Goal: Information Seeking & Learning: Learn about a topic

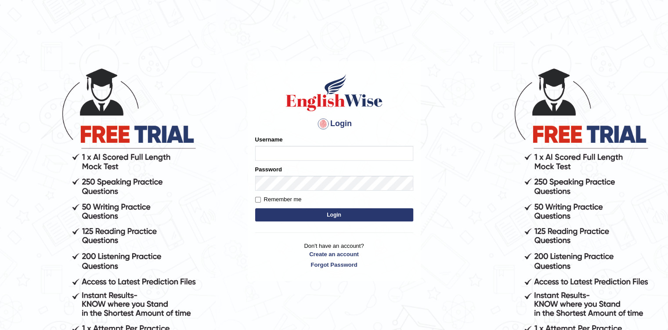
type input "sanjayagrahari_parramatta"
click at [296, 214] on button "Login" at bounding box center [334, 214] width 158 height 13
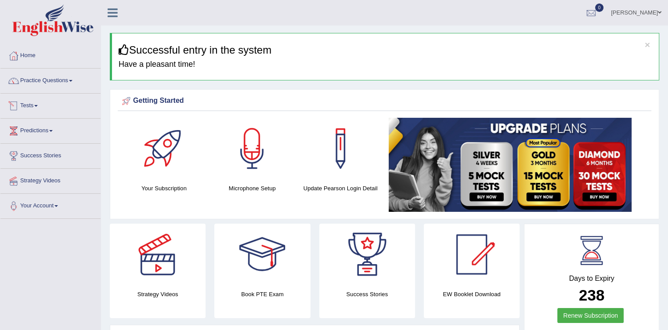
click at [35, 104] on link "Tests" at bounding box center [50, 104] width 100 height 22
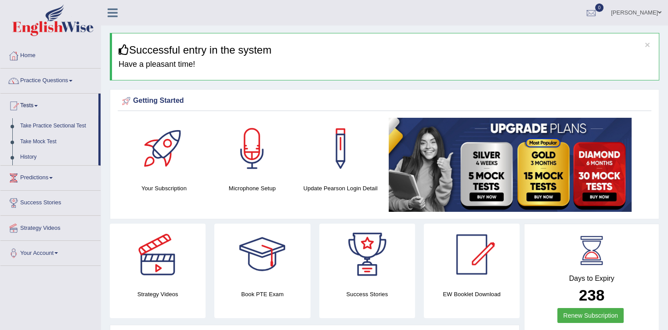
click at [53, 127] on link "Take Practice Sectional Test" at bounding box center [57, 126] width 82 height 16
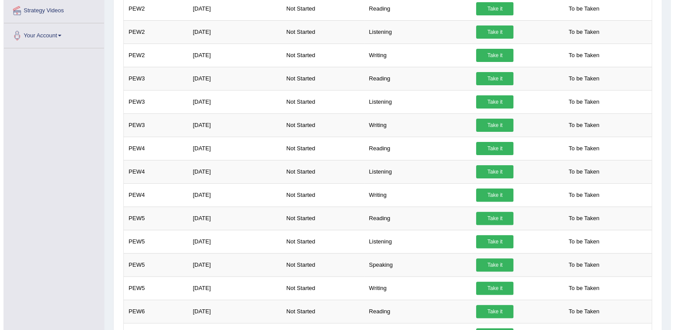
scroll to position [218, 0]
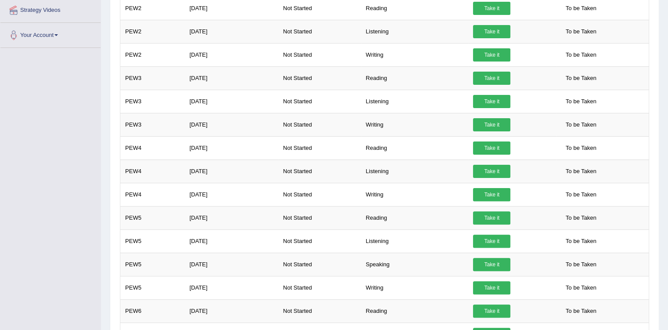
click at [483, 259] on link "Take it" at bounding box center [491, 264] width 37 height 13
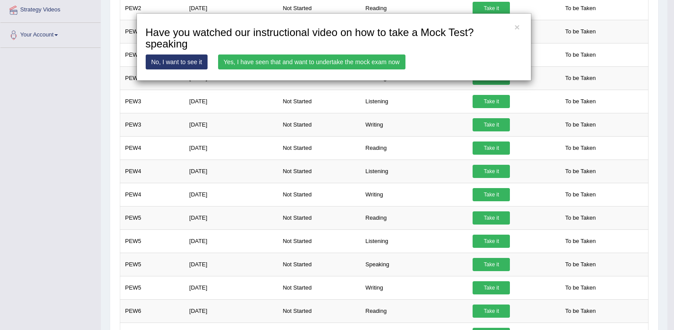
click at [247, 64] on link "Yes, I have seen that and want to undertake the mock exam now" at bounding box center [311, 61] width 187 height 15
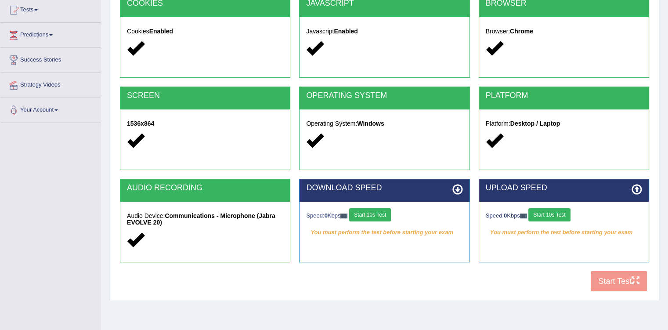
scroll to position [97, 0]
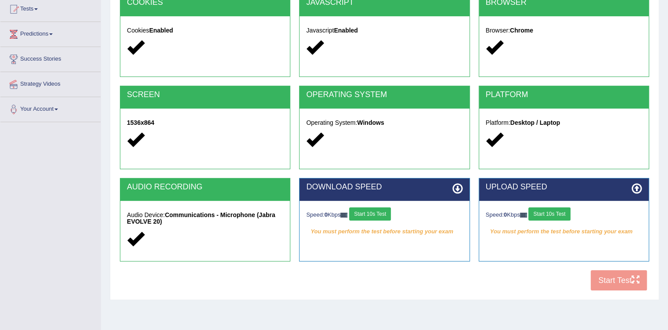
click at [381, 216] on button "Start 10s Test" at bounding box center [370, 213] width 42 height 13
click at [561, 216] on button "Start 10s Test" at bounding box center [549, 213] width 42 height 13
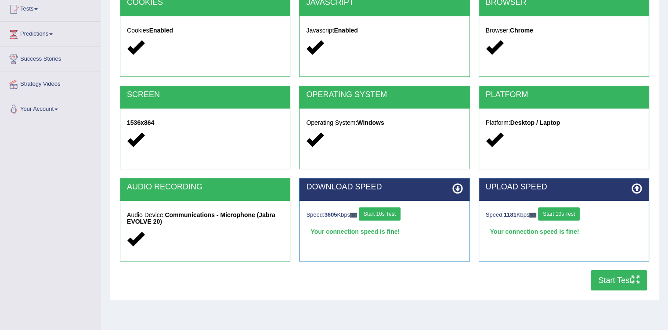
click at [606, 278] on button "Start Test" at bounding box center [618, 280] width 56 height 20
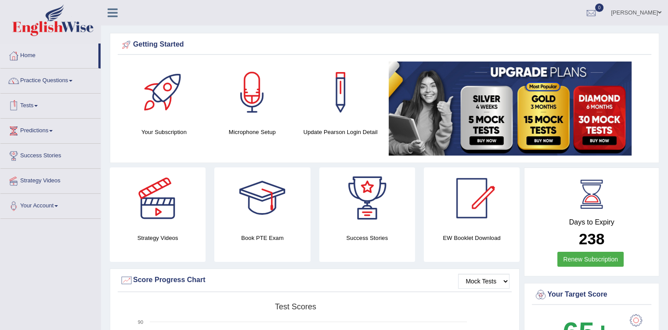
click at [33, 95] on link "Tests" at bounding box center [50, 104] width 100 height 22
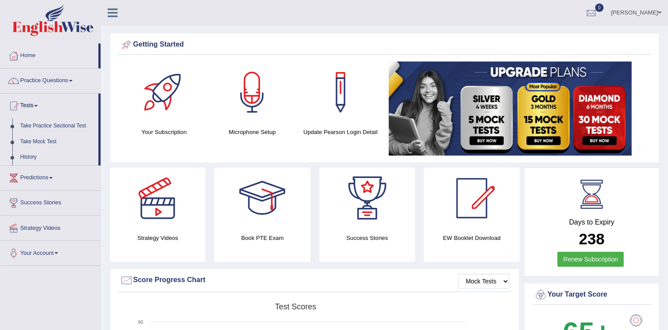
click at [30, 158] on link "History" at bounding box center [57, 157] width 82 height 16
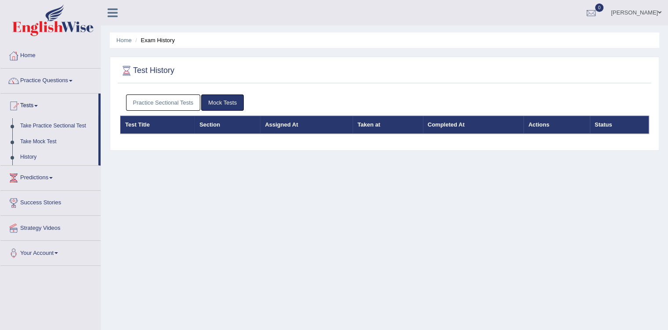
click at [138, 100] on link "Practice Sectional Tests" at bounding box center [163, 102] width 75 height 16
click at [169, 100] on link "Practice Sectional Tests" at bounding box center [163, 102] width 75 height 16
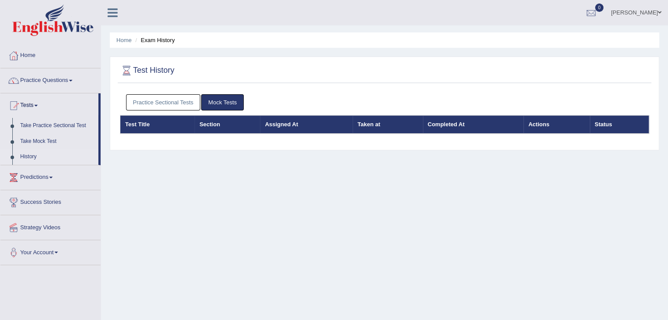
click at [155, 101] on link "Practice Sectional Tests" at bounding box center [163, 102] width 75 height 16
click at [173, 99] on link "Practice Sectional Tests" at bounding box center [163, 102] width 75 height 16
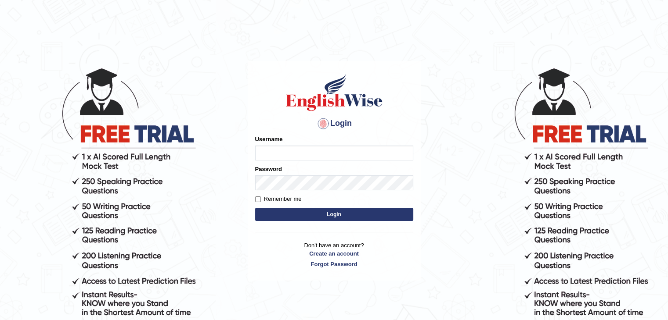
type input "sanjayagrahari_parramatta"
click at [302, 217] on button "Login" at bounding box center [334, 214] width 158 height 13
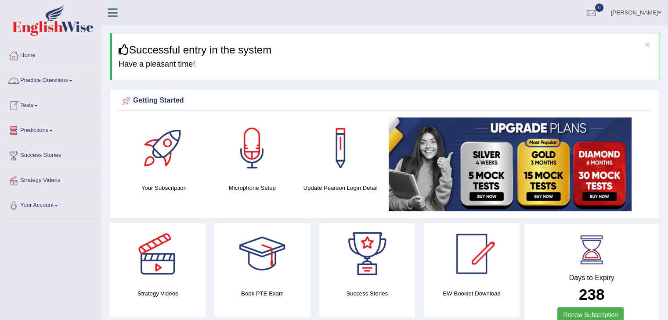
click at [70, 81] on link "Practice Questions" at bounding box center [50, 79] width 100 height 22
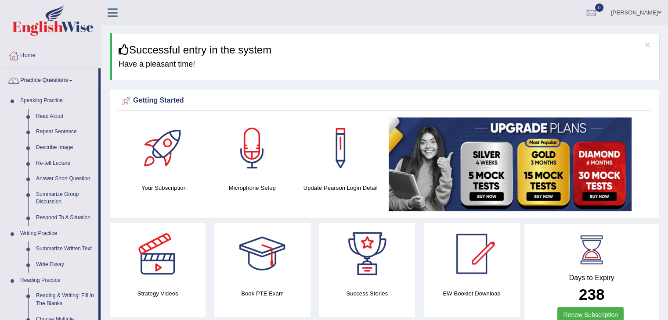
click at [70, 81] on link "Practice Questions" at bounding box center [49, 79] width 98 height 22
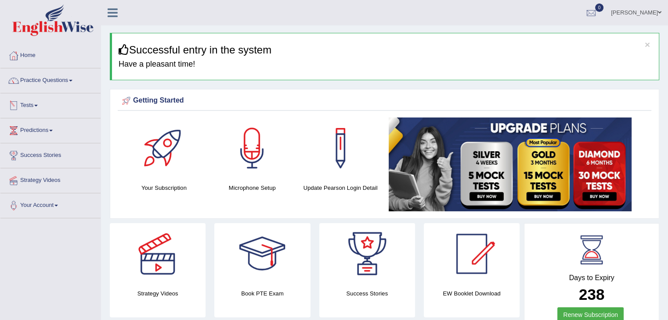
click at [39, 108] on link "Tests" at bounding box center [50, 104] width 100 height 22
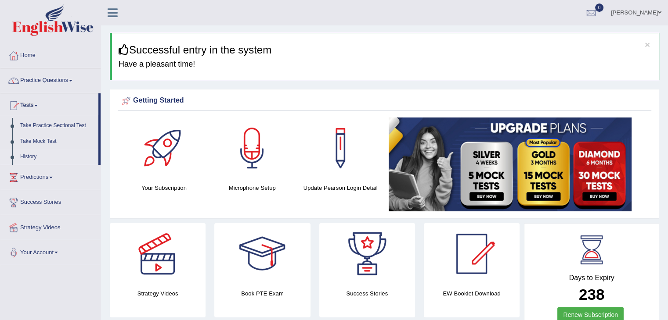
click at [25, 158] on link "History" at bounding box center [57, 157] width 82 height 16
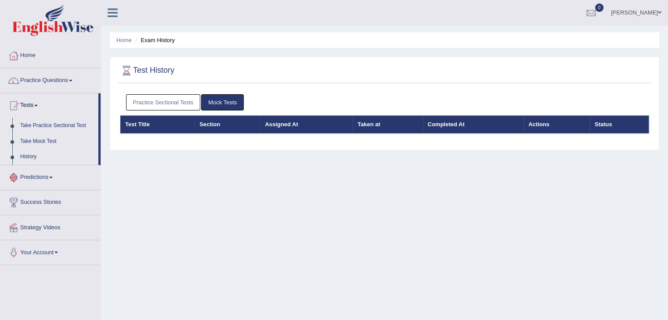
click at [158, 95] on link "Practice Sectional Tests" at bounding box center [163, 102] width 75 height 16
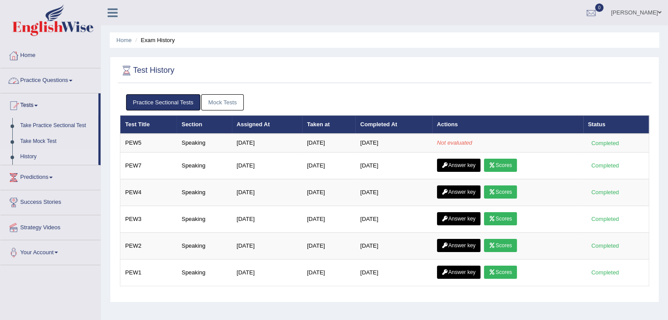
click at [72, 81] on link "Practice Questions" at bounding box center [50, 79] width 100 height 22
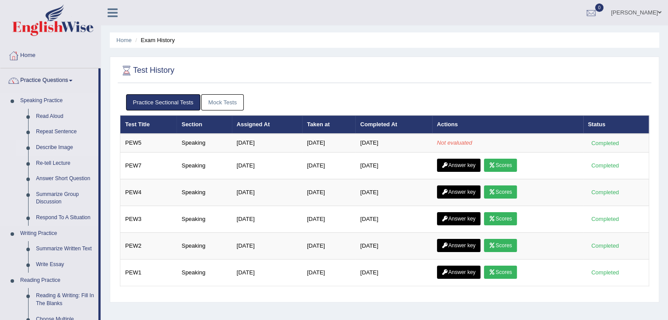
click at [50, 149] on link "Describe Image" at bounding box center [65, 148] width 66 height 16
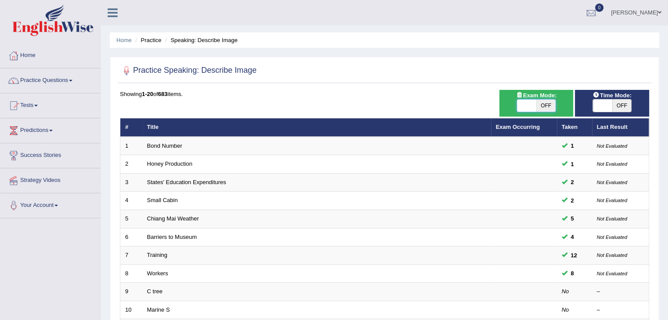
click at [525, 104] on span at bounding box center [526, 106] width 19 height 12
checkbox input "true"
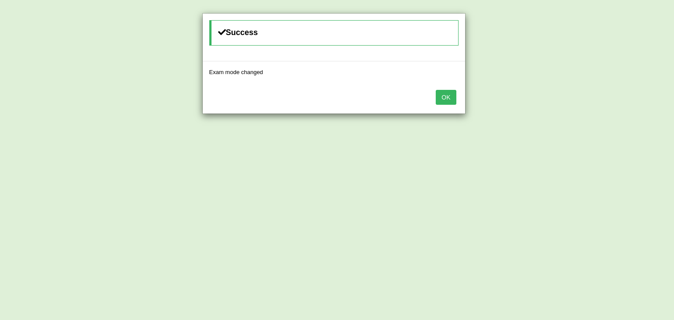
click at [441, 98] on button "OK" at bounding box center [446, 97] width 20 height 15
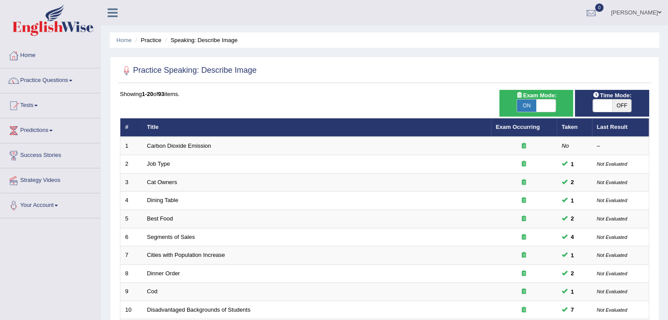
click at [602, 99] on div "ON OFF" at bounding box center [612, 105] width 40 height 13
click at [602, 103] on span at bounding box center [602, 106] width 19 height 12
checkbox input "true"
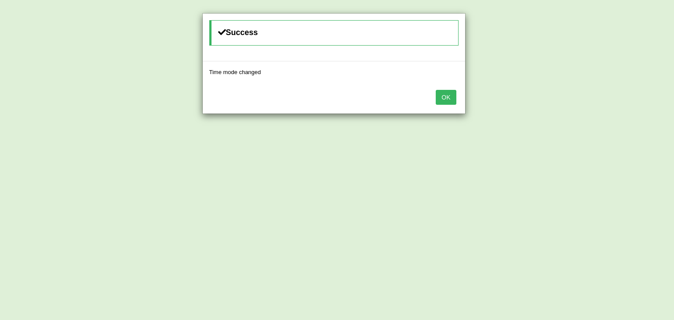
click at [456, 97] on button "OK" at bounding box center [446, 97] width 20 height 15
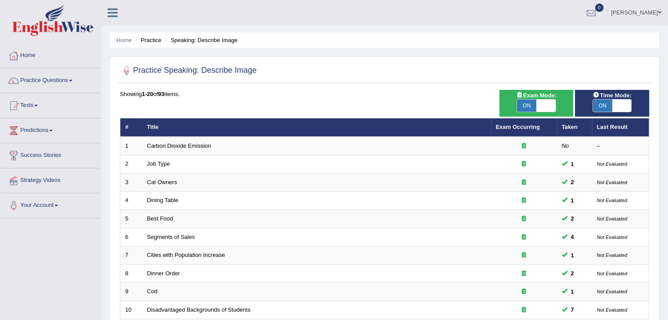
scroll to position [258, 0]
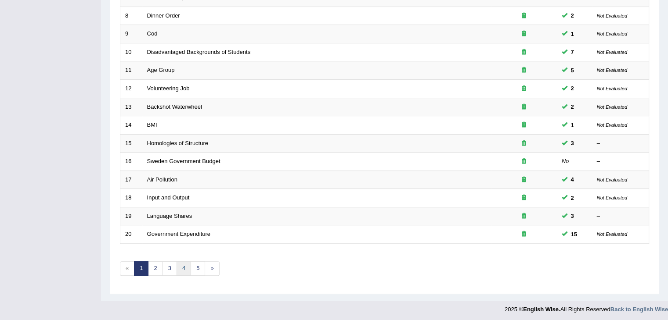
click at [181, 262] on link "4" at bounding box center [183, 269] width 14 height 14
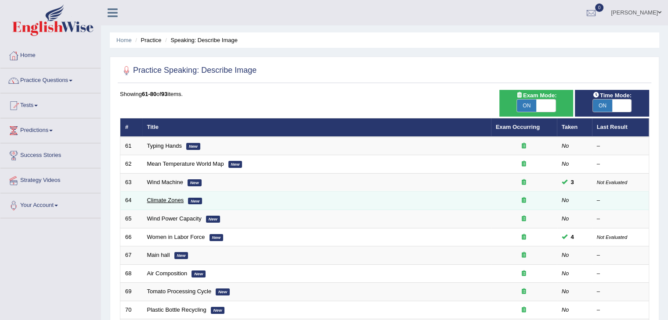
click at [163, 202] on link "Climate Zones" at bounding box center [165, 200] width 37 height 7
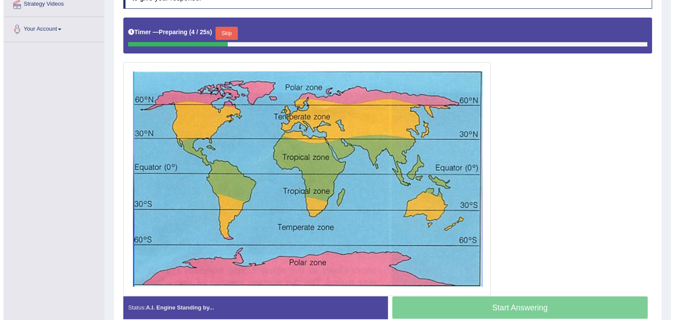
scroll to position [177, 0]
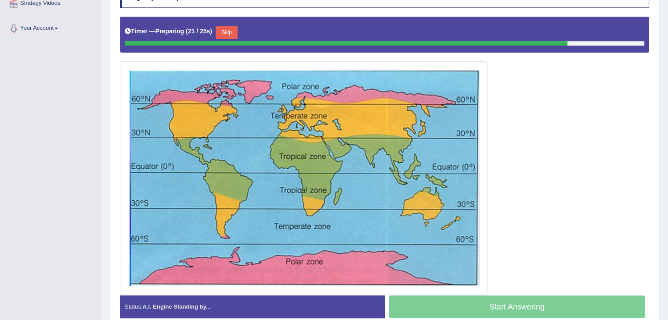
click at [235, 34] on button "Skip" at bounding box center [227, 32] width 22 height 13
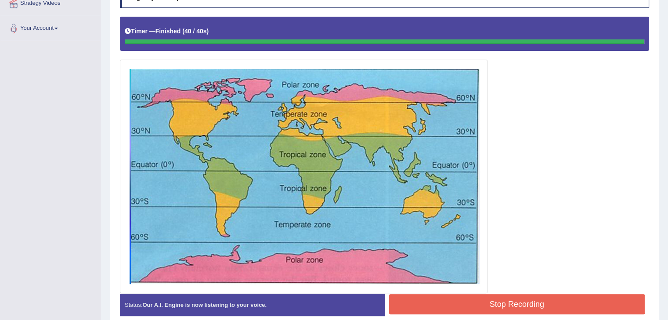
click at [0, 0] on blockquote "The following graph gives information about different zone globally. When we lo…" at bounding box center [0, 0] width 0 height 0
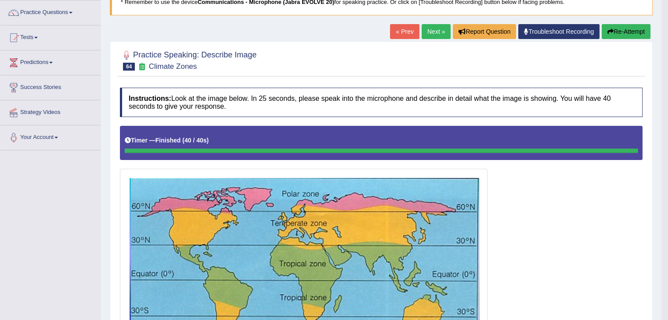
scroll to position [68, 0]
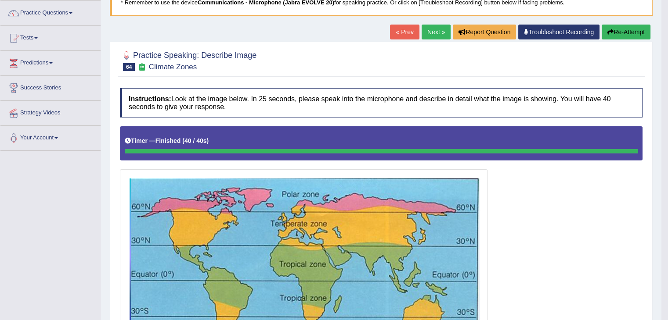
click at [427, 27] on link "Next »" at bounding box center [435, 32] width 29 height 15
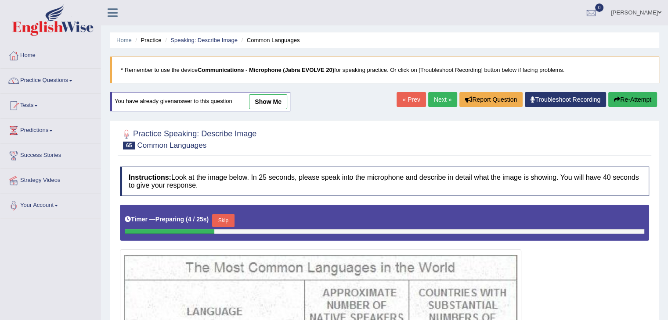
click at [273, 100] on link "show me" at bounding box center [268, 101] width 38 height 15
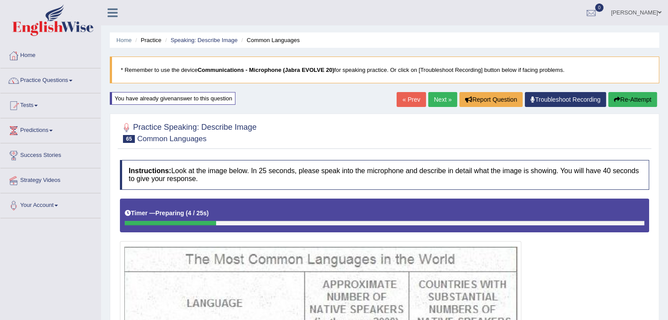
click at [638, 93] on button "Re-Attempt" at bounding box center [632, 99] width 49 height 15
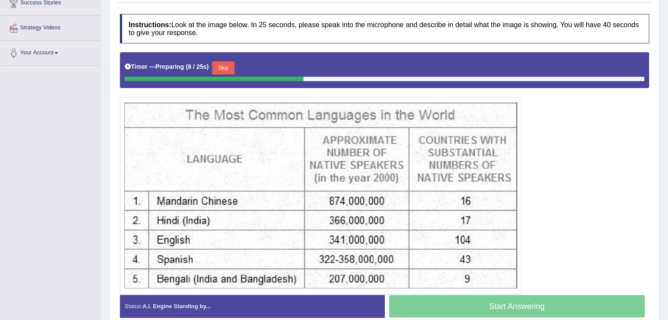
scroll to position [156, 0]
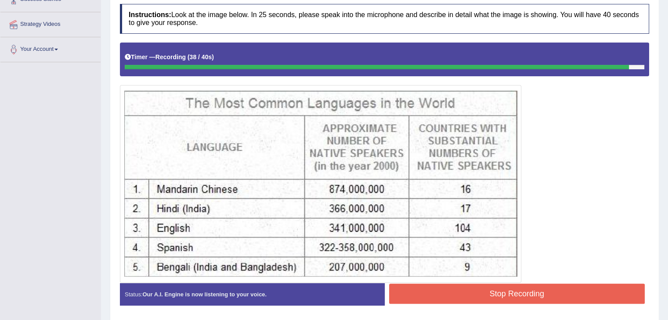
click at [514, 290] on button "Stop Recording" at bounding box center [517, 294] width 256 height 20
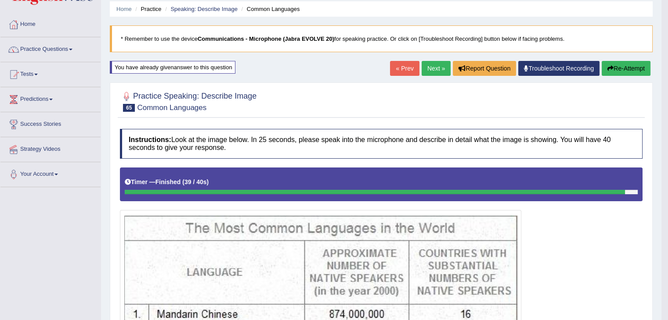
scroll to position [0, 0]
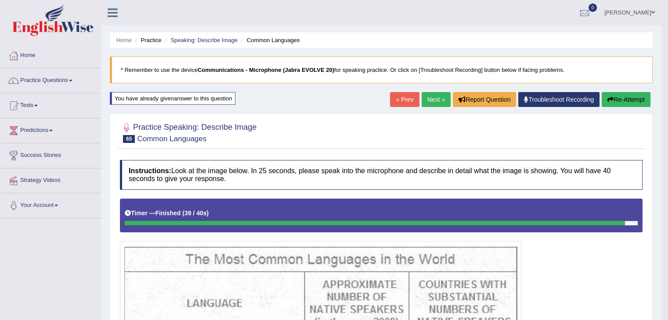
click at [423, 92] on link "Next »" at bounding box center [435, 99] width 29 height 15
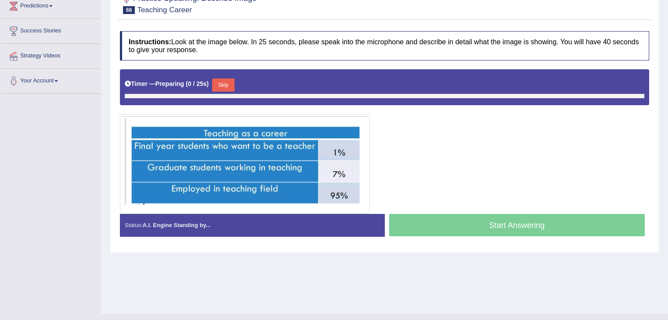
scroll to position [135, 0]
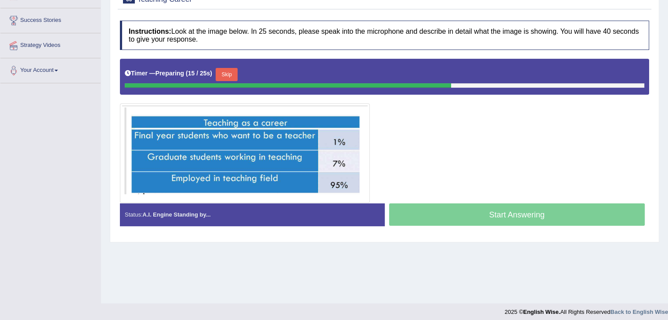
click at [228, 76] on button "Skip" at bounding box center [227, 74] width 22 height 13
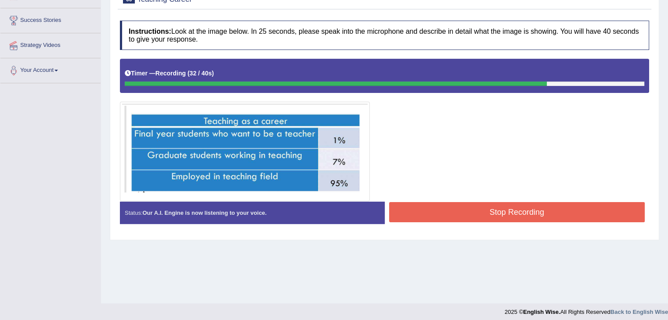
click at [478, 215] on button "Stop Recording" at bounding box center [517, 212] width 256 height 20
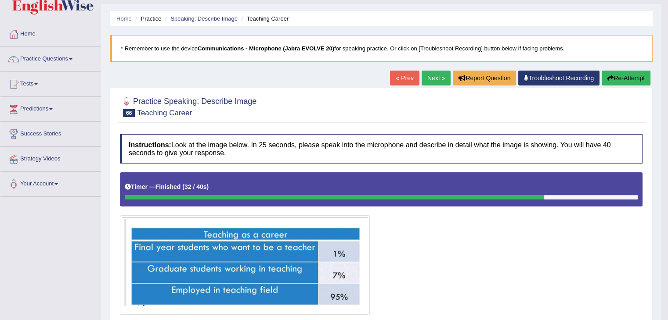
scroll to position [0, 0]
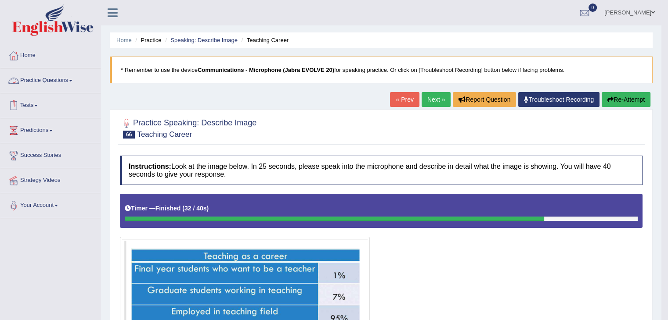
click at [59, 83] on link "Practice Questions" at bounding box center [50, 79] width 100 height 22
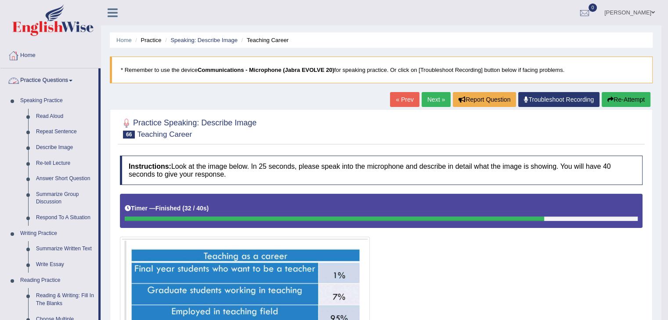
click at [54, 79] on link "Practice Questions" at bounding box center [49, 79] width 98 height 22
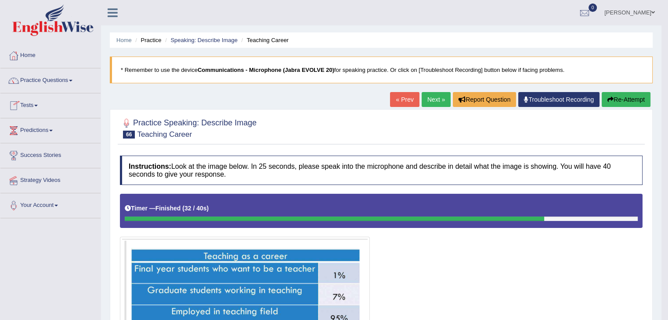
click at [39, 108] on link "Tests" at bounding box center [50, 104] width 100 height 22
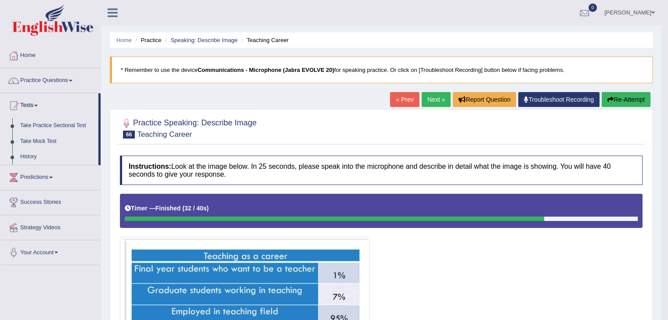
click at [25, 155] on link "History" at bounding box center [57, 157] width 82 height 16
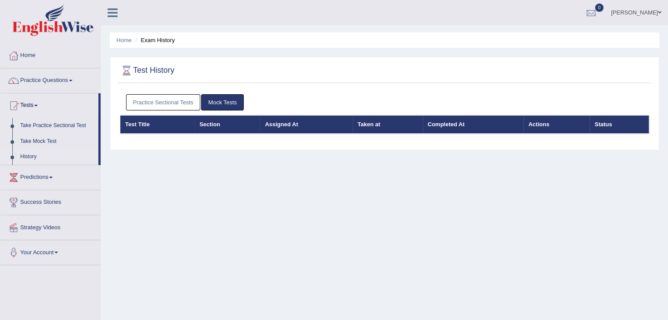
click at [176, 106] on link "Practice Sectional Tests" at bounding box center [163, 102] width 75 height 16
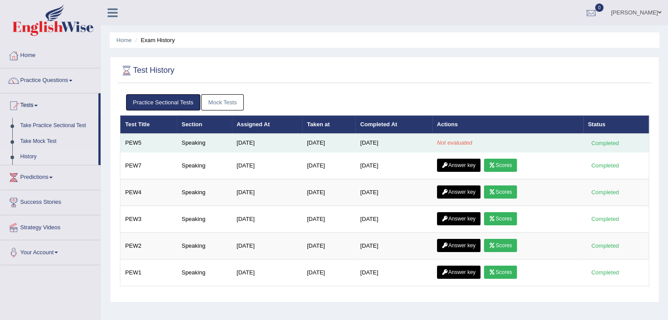
click at [328, 148] on td "[DATE]" at bounding box center [328, 143] width 53 height 18
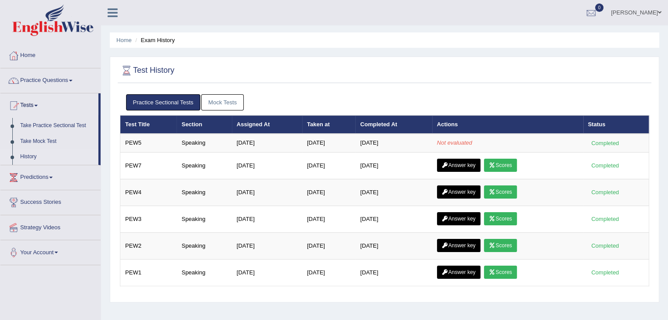
click at [208, 109] on link "Mock Tests" at bounding box center [222, 102] width 43 height 16
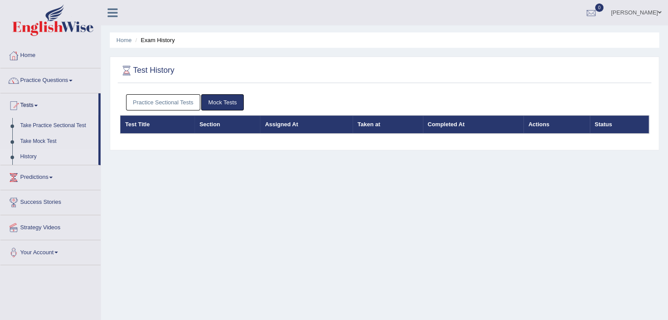
click at [162, 103] on link "Practice Sectional Tests" at bounding box center [163, 102] width 75 height 16
click at [161, 99] on link "Practice Sectional Tests" at bounding box center [163, 102] width 75 height 16
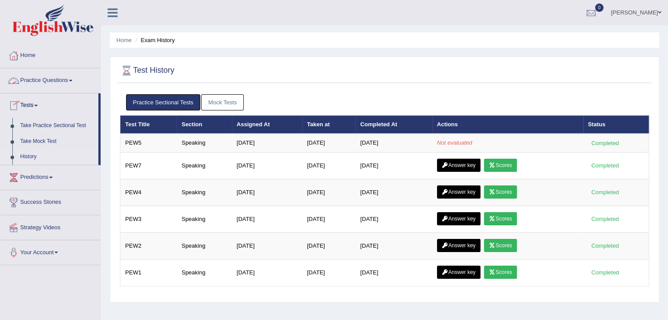
click at [61, 85] on link "Practice Questions" at bounding box center [50, 79] width 100 height 22
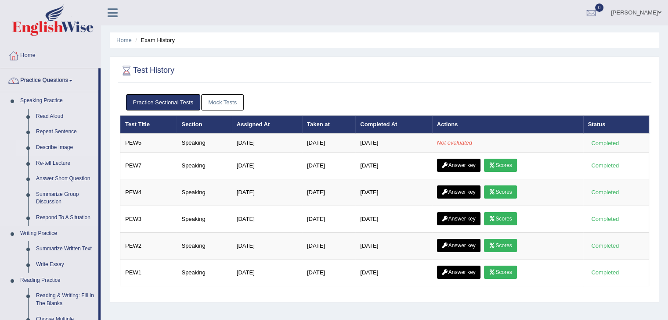
click at [51, 147] on link "Describe Image" at bounding box center [65, 148] width 66 height 16
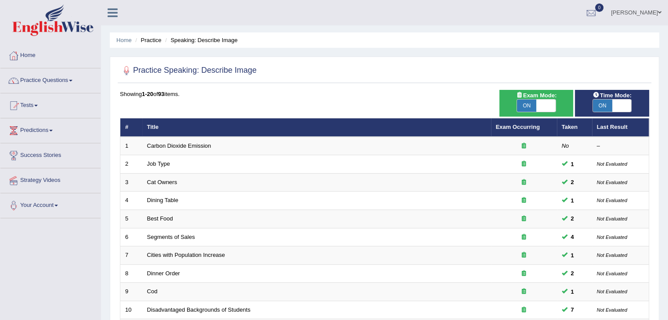
scroll to position [258, 0]
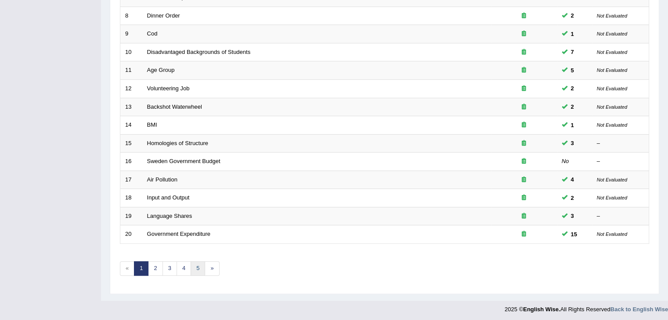
click at [200, 270] on link "5" at bounding box center [198, 269] width 14 height 14
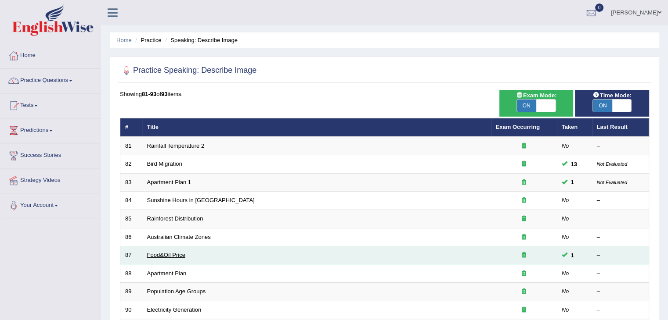
click at [177, 256] on link "Food&Oil Price" at bounding box center [166, 255] width 38 height 7
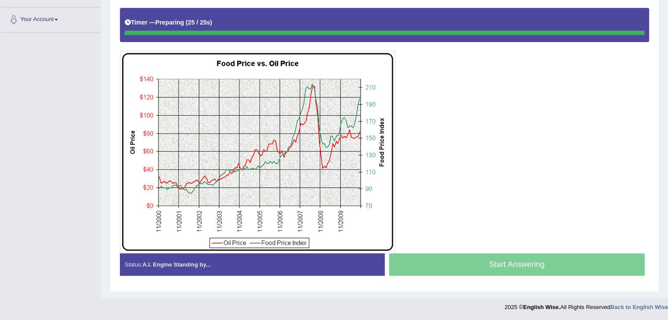
scroll to position [185, 0]
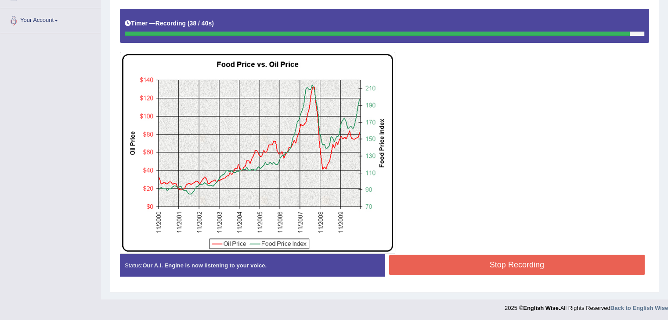
click at [478, 265] on button "Stop Recording" at bounding box center [517, 265] width 256 height 20
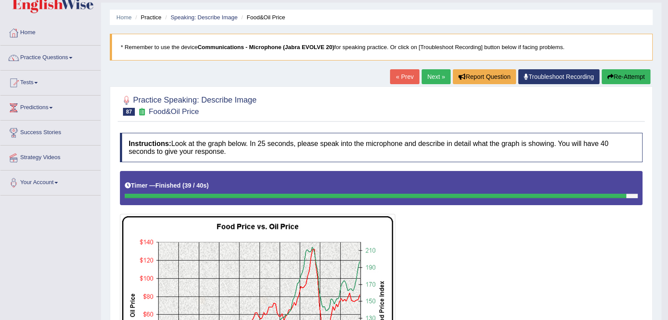
scroll to position [0, 0]
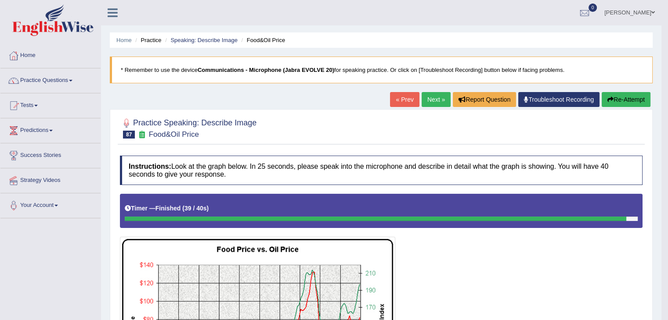
click at [435, 98] on link "Next »" at bounding box center [435, 99] width 29 height 15
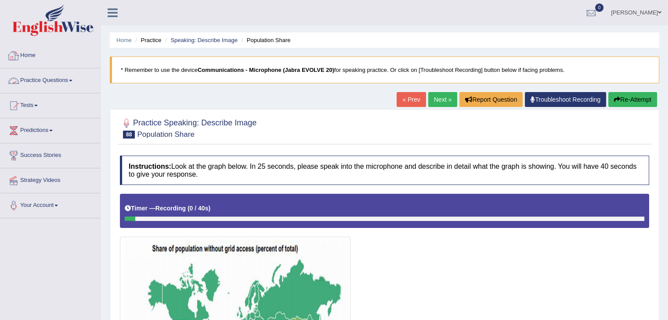
click at [61, 80] on link "Practice Questions" at bounding box center [50, 79] width 100 height 22
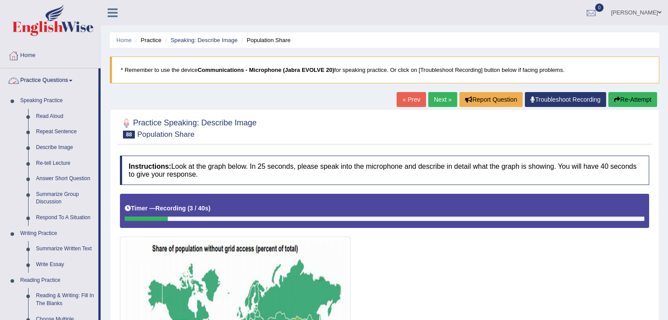
click at [59, 82] on link "Practice Questions" at bounding box center [49, 79] width 98 height 22
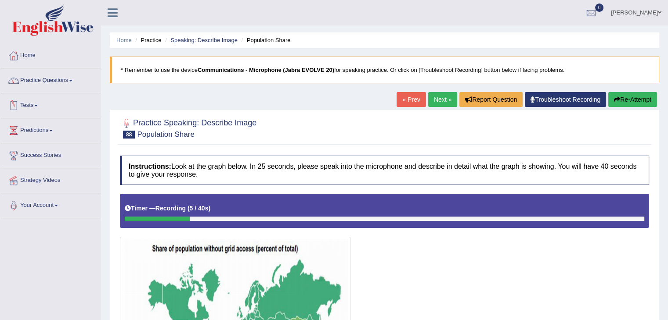
click at [32, 108] on link "Tests" at bounding box center [50, 104] width 100 height 22
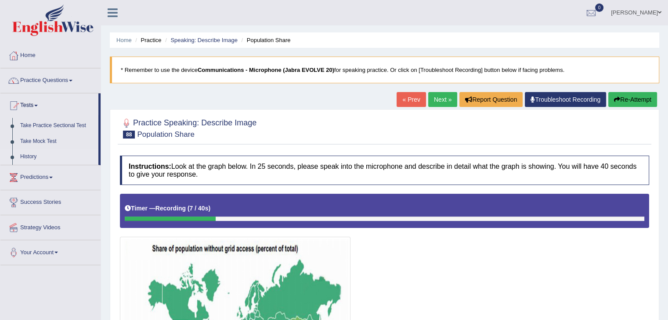
click at [25, 157] on link "History" at bounding box center [57, 157] width 82 height 16
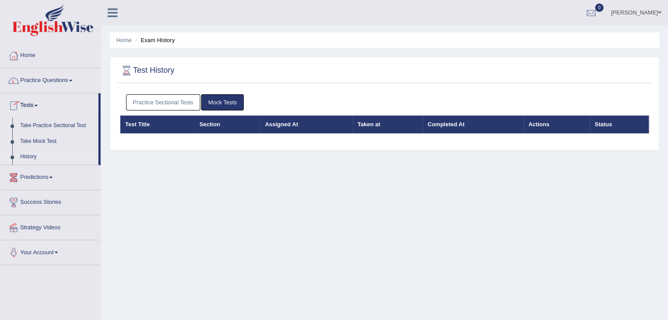
click at [162, 104] on link "Practice Sectional Tests" at bounding box center [163, 102] width 75 height 16
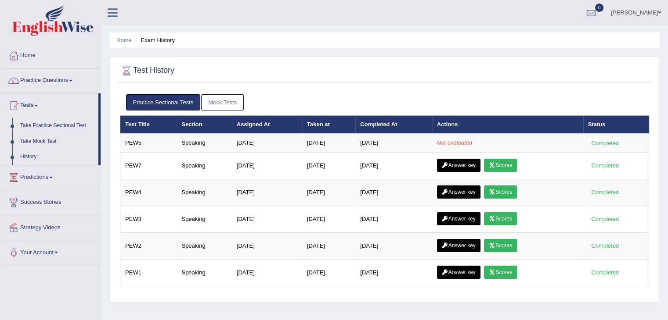
click at [231, 97] on link "Mock Tests" at bounding box center [222, 102] width 43 height 16
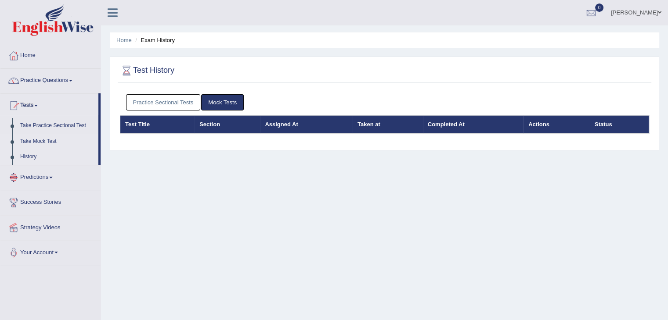
click at [43, 143] on link "Take Mock Test" at bounding box center [57, 142] width 82 height 16
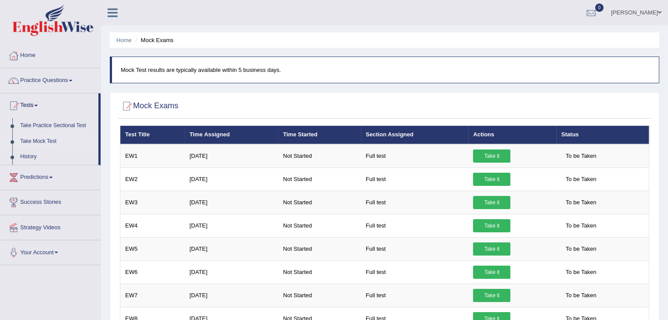
click at [71, 81] on link "Practice Questions" at bounding box center [50, 79] width 100 height 22
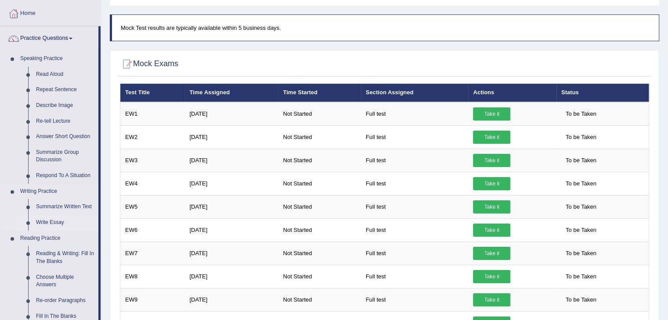
scroll to position [44, 0]
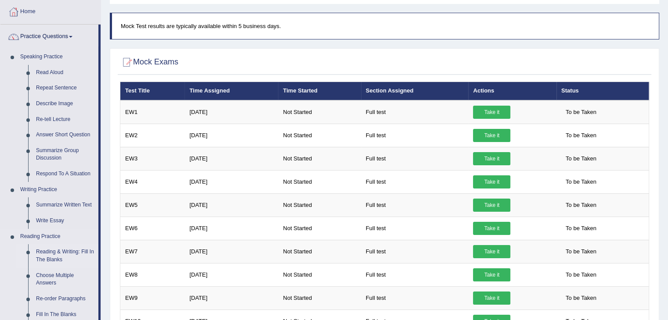
click at [53, 261] on link "Reading & Writing: Fill In The Blanks" at bounding box center [65, 256] width 66 height 23
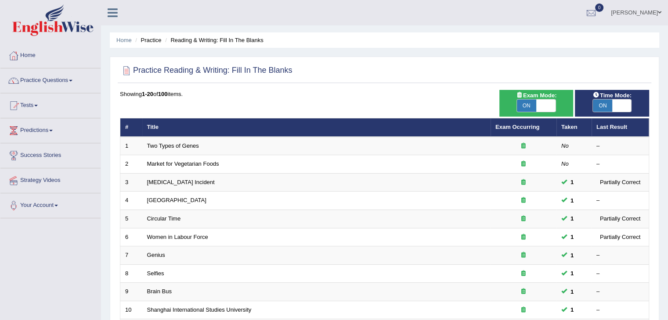
scroll to position [258, 0]
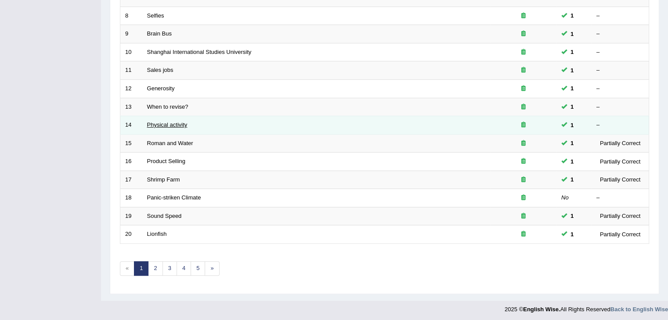
click at [158, 122] on link "Physical activity" at bounding box center [167, 125] width 40 height 7
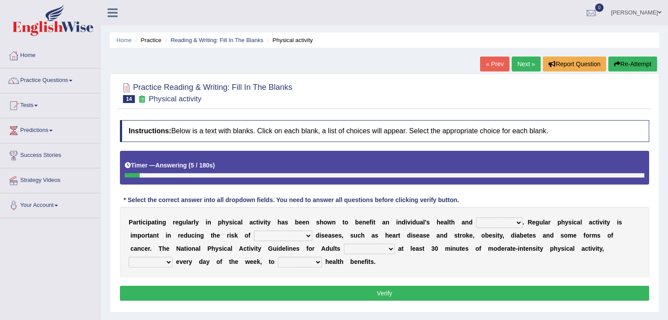
click at [520, 221] on select "values immortality expectation wellbeing" at bounding box center [499, 223] width 47 height 11
select select "wellbeing"
click at [476, 218] on select "values immortality expectation wellbeing" at bounding box center [499, 223] width 47 height 11
click at [296, 236] on select "chronic contraindicated untouched detectable" at bounding box center [283, 236] width 58 height 11
select select "chronic"
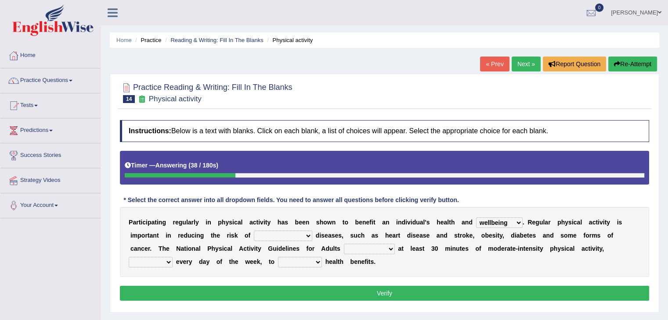
click at [254, 231] on select "chronic contraindicated untouched detectable" at bounding box center [283, 236] width 58 height 11
click at [378, 252] on select "excludes recommends denotes defies" at bounding box center [369, 249] width 51 height 11
select select "recommends"
click at [344, 244] on select "excludes recommends denotes defies" at bounding box center [369, 249] width 51 height 11
click at [166, 259] on select "relatively absolutely preferably namely" at bounding box center [151, 262] width 44 height 11
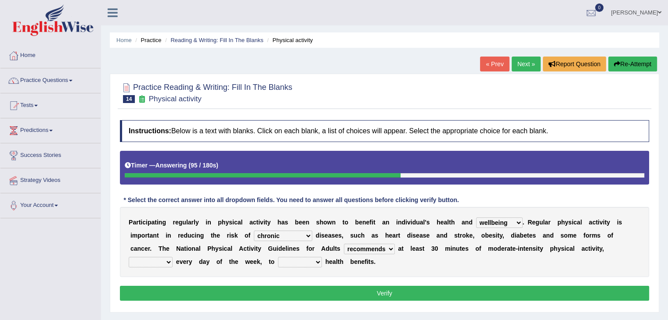
select select "preferably"
click at [129, 257] on select "relatively absolutely preferably namely" at bounding box center [151, 262] width 44 height 11
click at [293, 262] on select "charge obtain weigh estimate" at bounding box center [300, 262] width 44 height 11
select select "estimate"
click at [278, 257] on select "charge obtain weigh estimate" at bounding box center [300, 262] width 44 height 11
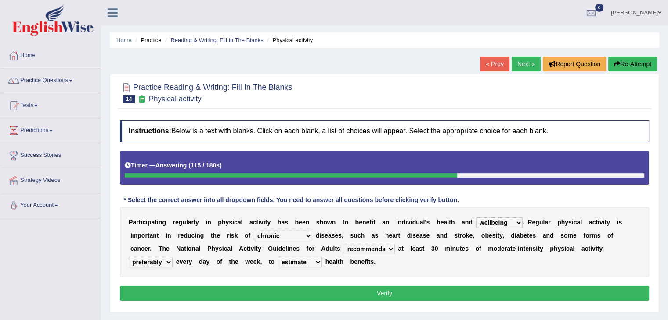
click at [306, 288] on button "Verify" at bounding box center [384, 293] width 529 height 15
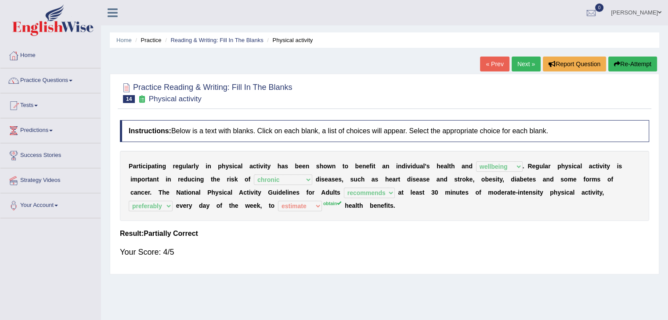
click at [513, 57] on link "Next »" at bounding box center [525, 64] width 29 height 15
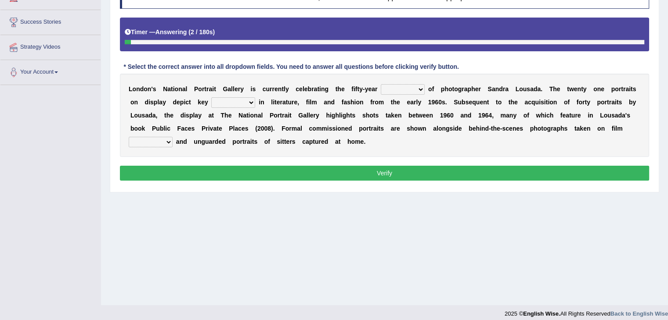
scroll to position [134, 0]
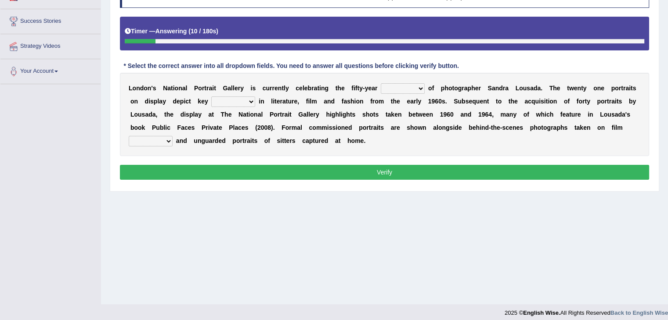
click at [413, 87] on select "invitation promotion training career" at bounding box center [403, 88] width 44 height 11
select select "career"
click at [381, 83] on select "invitation promotion training career" at bounding box center [403, 88] width 44 height 11
click at [246, 102] on select "figures gadgets fashions genres" at bounding box center [233, 102] width 44 height 11
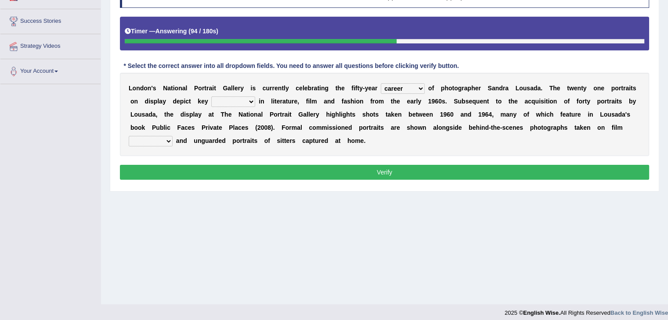
select select "gadgets"
click at [211, 97] on select "figures gadgets fashions genres" at bounding box center [233, 102] width 44 height 11
click at [162, 138] on select "gists sets tickets aisles" at bounding box center [151, 141] width 44 height 11
select select "sets"
click at [129, 136] on select "gists sets tickets aisles" at bounding box center [151, 141] width 44 height 11
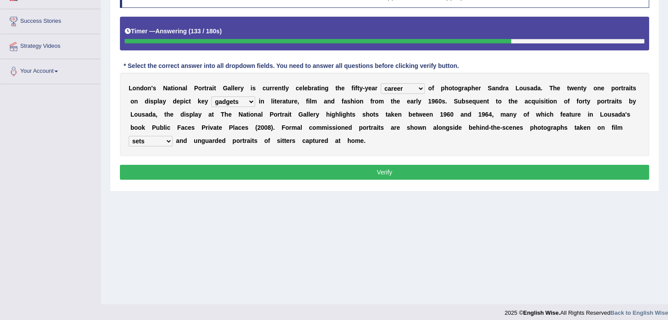
click at [200, 173] on button "Verify" at bounding box center [384, 172] width 529 height 15
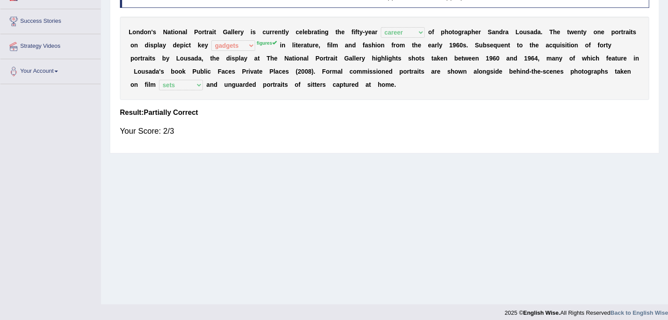
click at [200, 173] on div "Home Practice Reading & Writing: Fill In The Blanks Sandra Lousada « Prev Next …" at bounding box center [384, 85] width 567 height 439
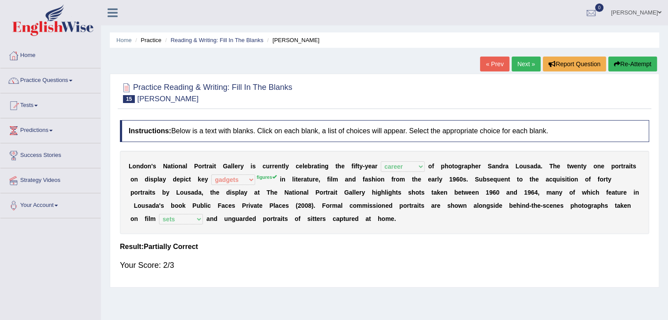
click at [43, 102] on link "Tests" at bounding box center [50, 104] width 100 height 22
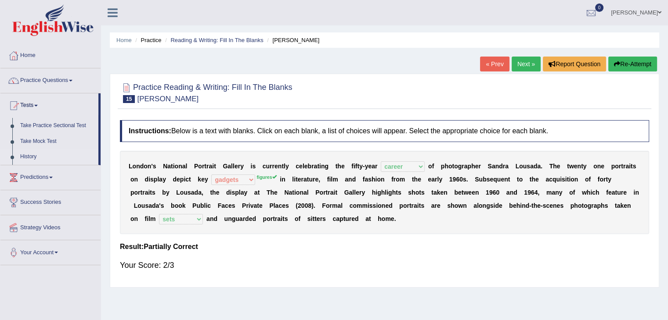
click at [26, 157] on link "History" at bounding box center [57, 157] width 82 height 16
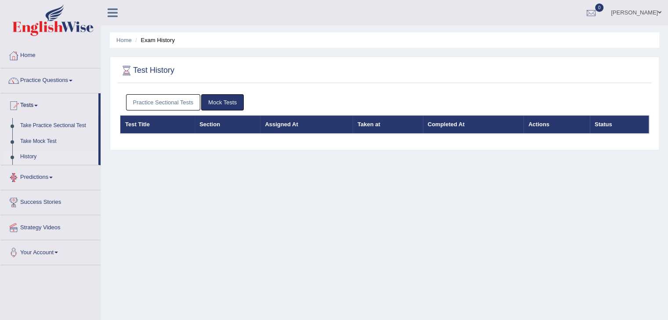
click at [165, 98] on link "Practice Sectional Tests" at bounding box center [163, 102] width 75 height 16
click at [158, 97] on link "Practice Sectional Tests" at bounding box center [163, 102] width 75 height 16
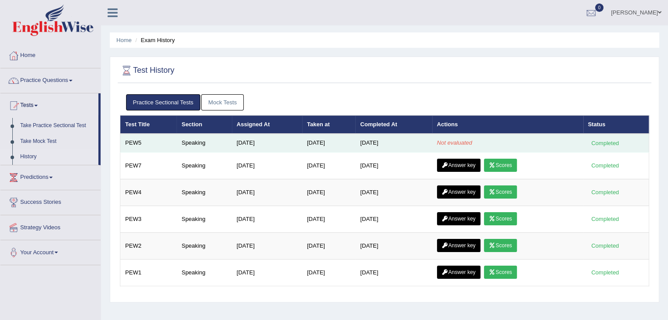
click at [190, 145] on td "Speaking" at bounding box center [203, 143] width 55 height 18
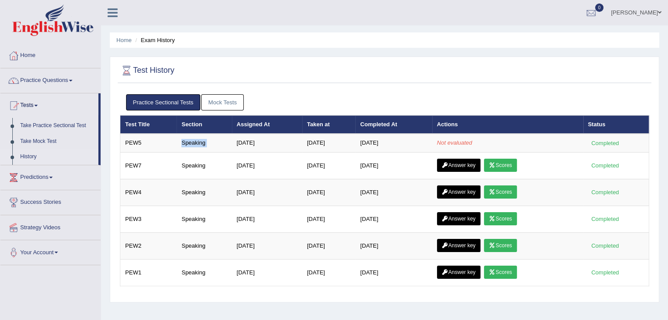
click at [22, 154] on link "History" at bounding box center [57, 157] width 82 height 16
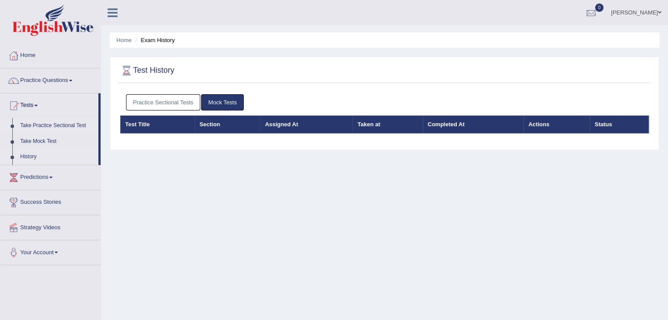
click at [39, 125] on link "Take Practice Sectional Test" at bounding box center [57, 126] width 82 height 16
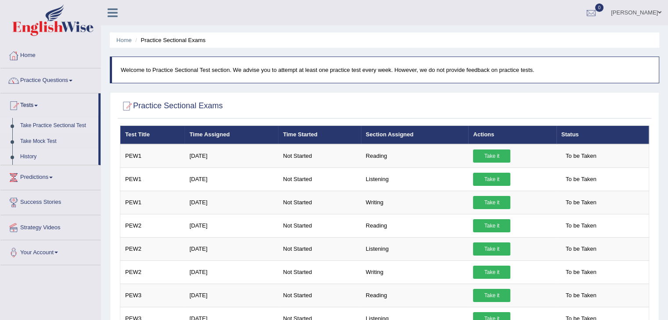
click at [26, 154] on link "History" at bounding box center [57, 157] width 82 height 16
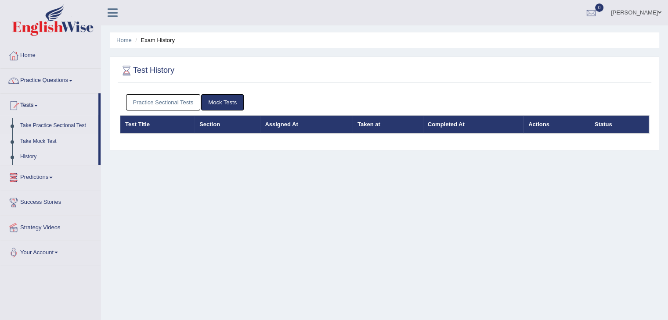
click at [40, 136] on link "Take Mock Test" at bounding box center [57, 142] width 82 height 16
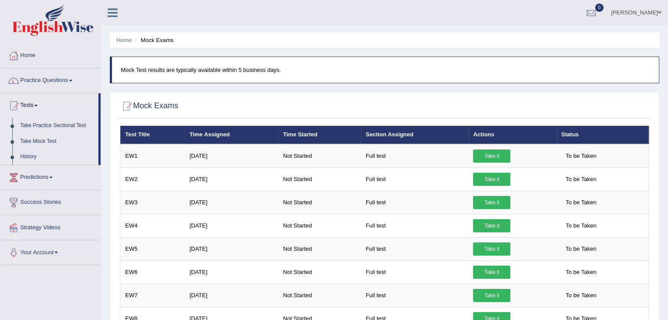
click at [25, 156] on link "History" at bounding box center [57, 157] width 82 height 16
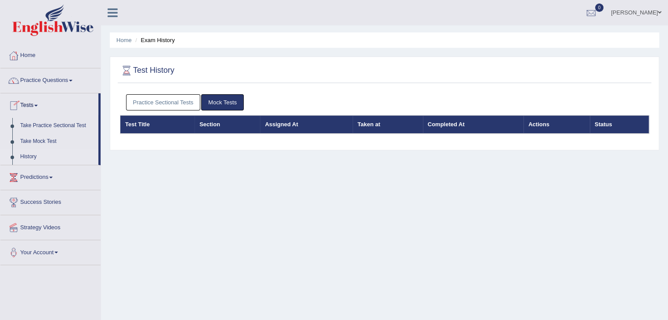
click at [141, 96] on link "Practice Sectional Tests" at bounding box center [163, 102] width 75 height 16
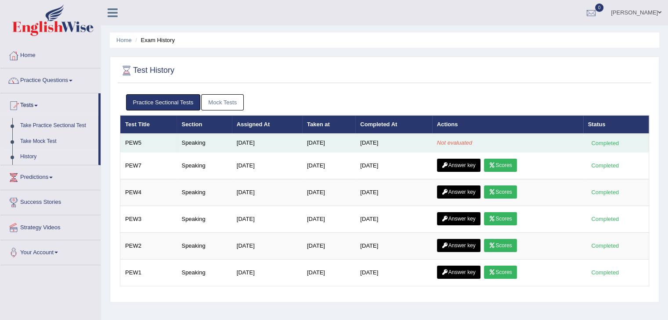
click at [302, 145] on td "Sep 2, 2025" at bounding box center [328, 143] width 53 height 18
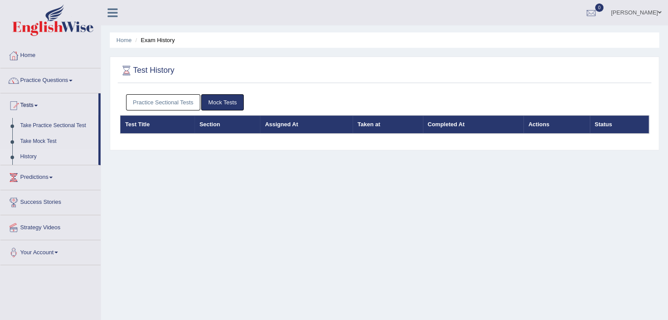
click at [165, 107] on link "Practice Sectional Tests" at bounding box center [163, 102] width 75 height 16
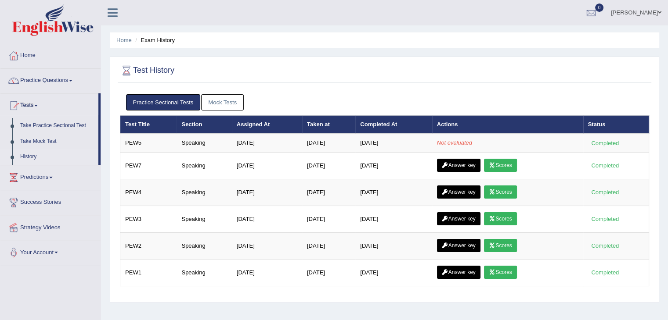
click at [47, 256] on link "Your Account" at bounding box center [50, 252] width 100 height 22
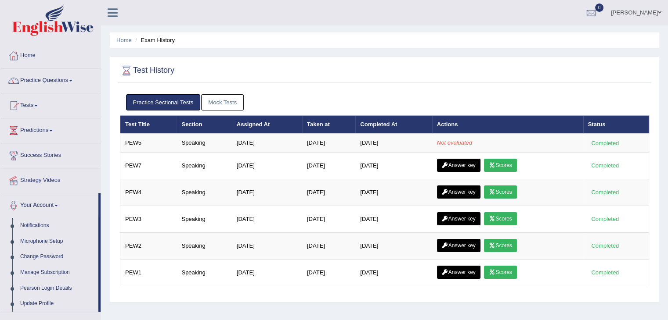
click at [58, 201] on link "Your Account" at bounding box center [49, 205] width 98 height 22
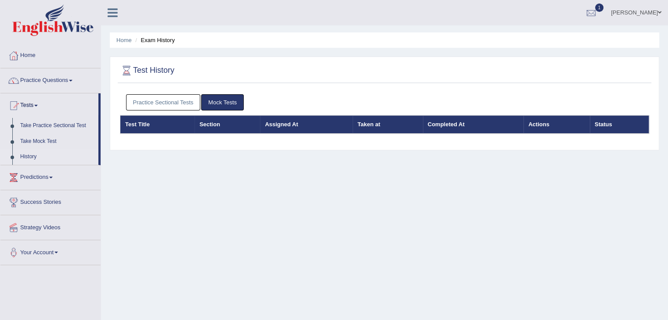
click at [154, 97] on link "Practice Sectional Tests" at bounding box center [163, 102] width 75 height 16
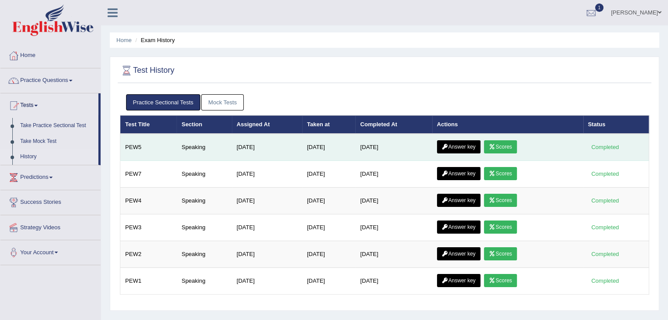
click at [459, 140] on link "Answer key" at bounding box center [458, 146] width 43 height 13
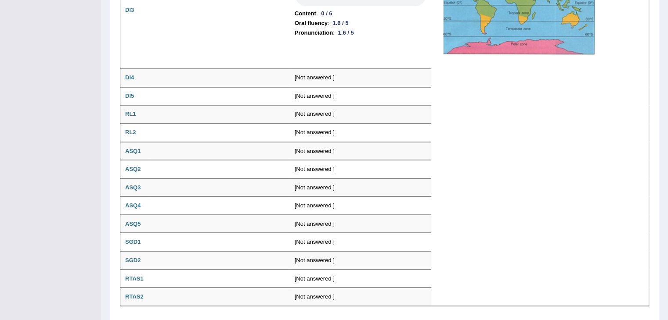
scroll to position [1557, 0]
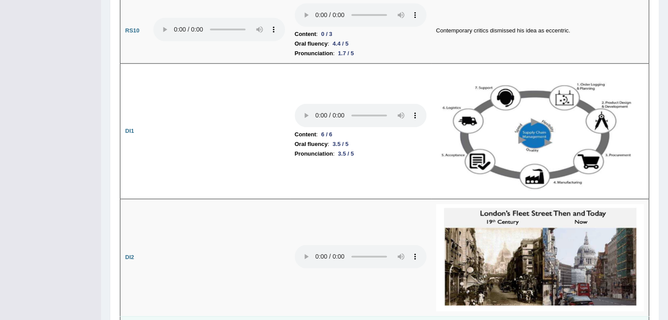
scroll to position [1170, 0]
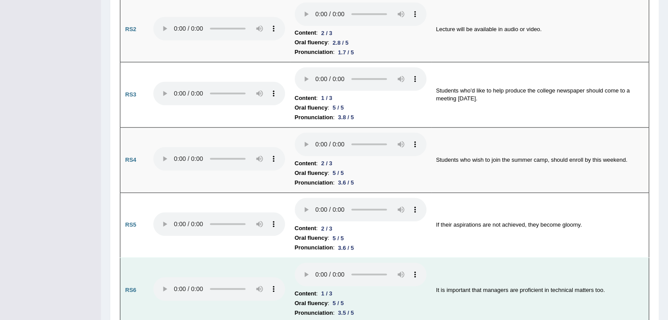
click at [600, 281] on td "It is important that managers are proficient in technical matters too." at bounding box center [540, 290] width 218 height 65
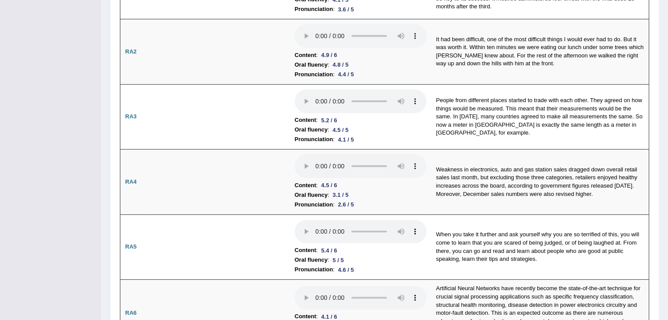
scroll to position [0, 0]
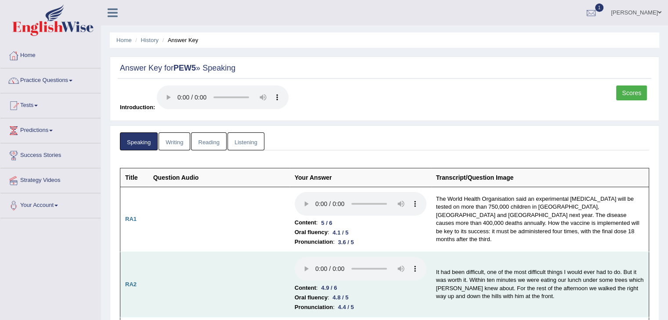
click at [535, 291] on td "It had been difficult, one of the most difficult things I would ever had to do.…" at bounding box center [540, 284] width 218 height 65
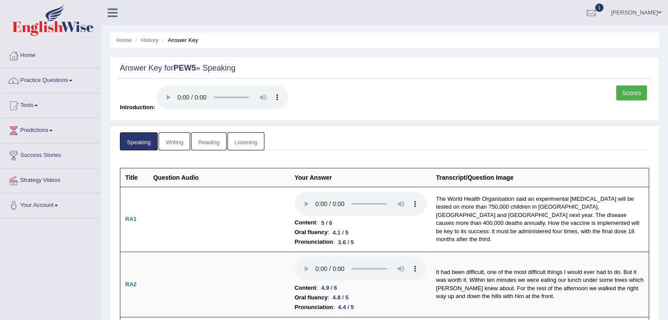
click at [636, 92] on link "Scores" at bounding box center [631, 93] width 31 height 15
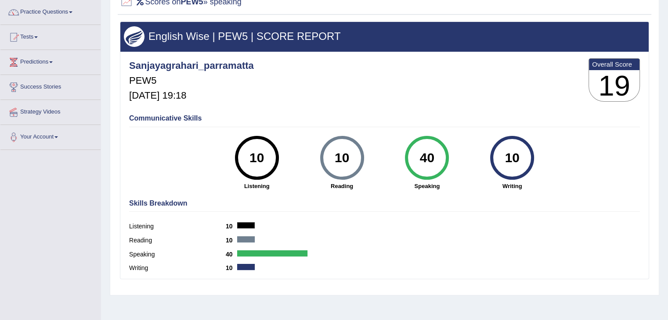
scroll to position [95, 0]
